Goal: Find specific page/section: Find specific page/section

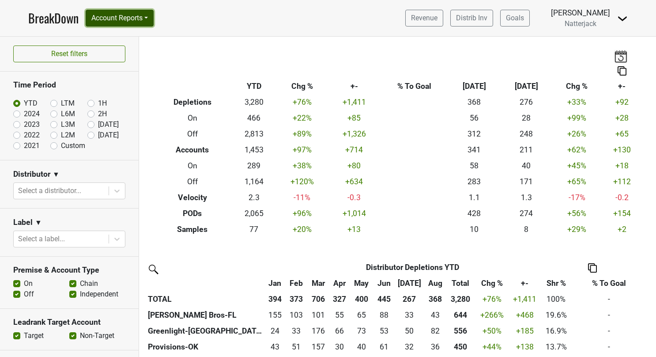
click at [152, 20] on button "Account Reports" at bounding box center [120, 18] width 68 height 17
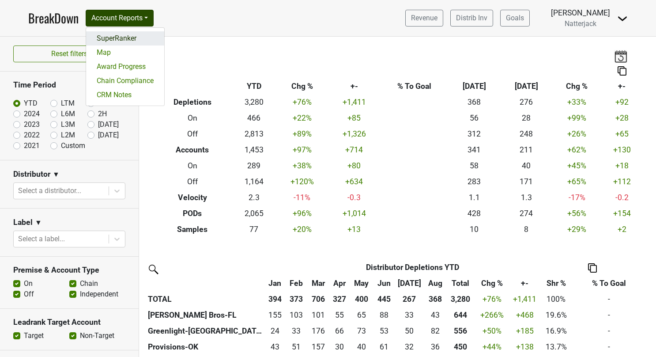
click at [117, 37] on link "SuperRanker" at bounding box center [125, 38] width 78 height 14
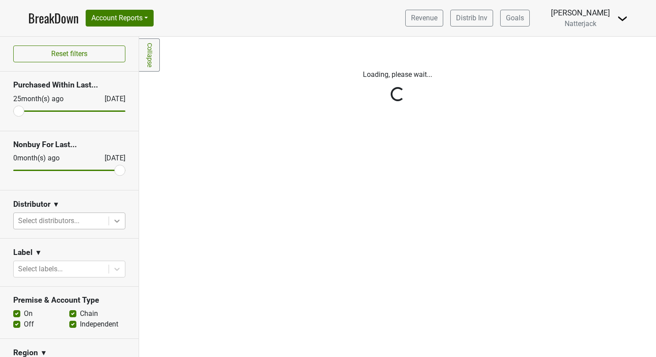
click at [113, 219] on icon at bounding box center [117, 220] width 9 height 9
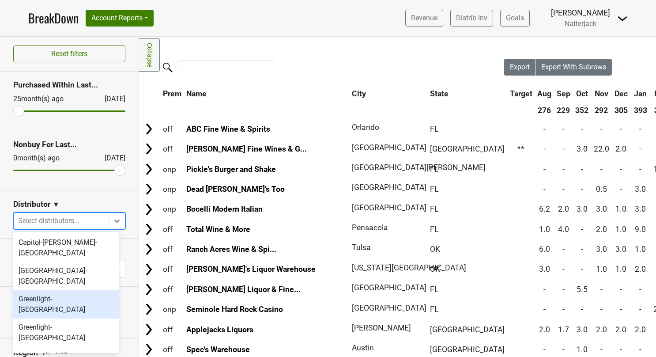
click at [75, 290] on div "Greenlight-[GEOGRAPHIC_DATA]" at bounding box center [66, 304] width 106 height 28
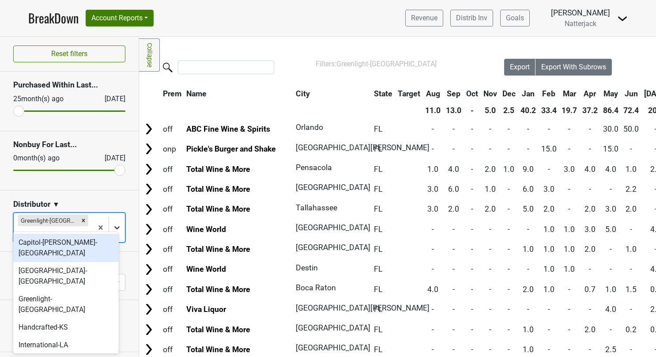
click at [114, 226] on icon at bounding box center [116, 227] width 5 height 3
click at [80, 354] on div "[PERSON_NAME] Bros-FL" at bounding box center [66, 363] width 106 height 18
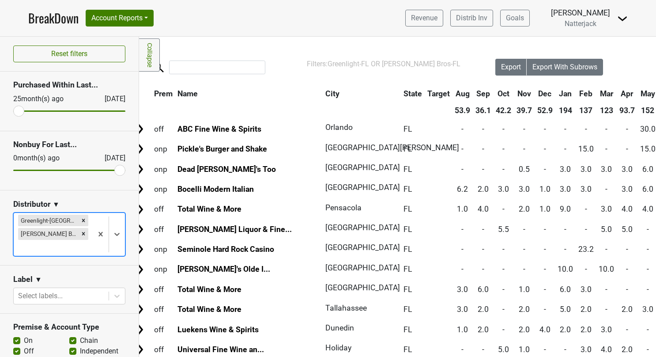
scroll to position [0, 4]
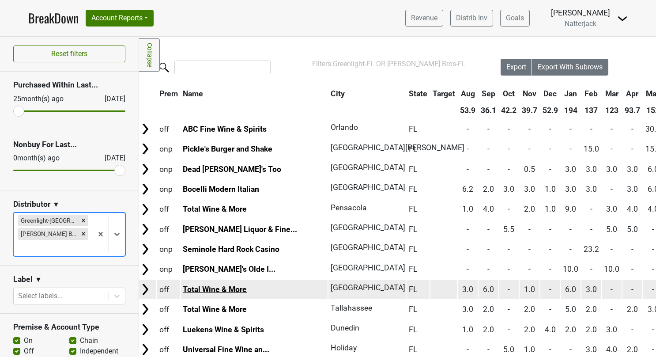
click at [219, 290] on link "Total Wine & More" at bounding box center [215, 289] width 64 height 9
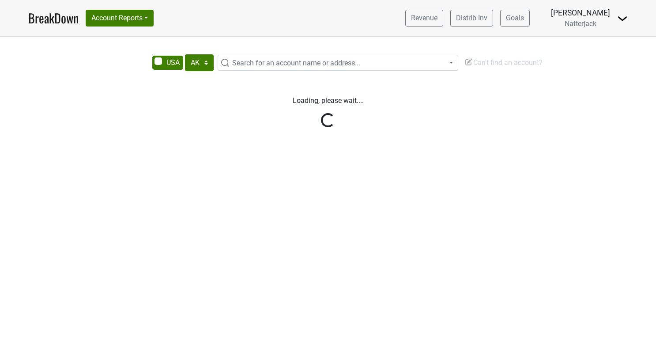
select select "TX"
